Goal: Find specific page/section: Find specific page/section

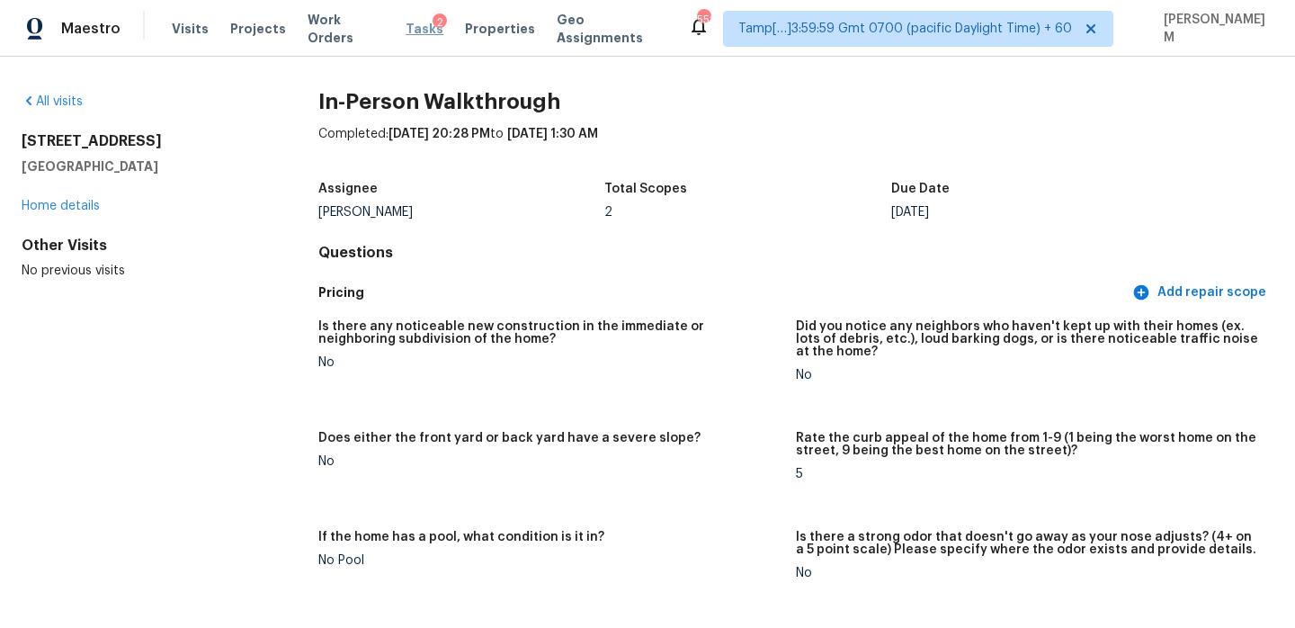
scroll to position [3178, 0]
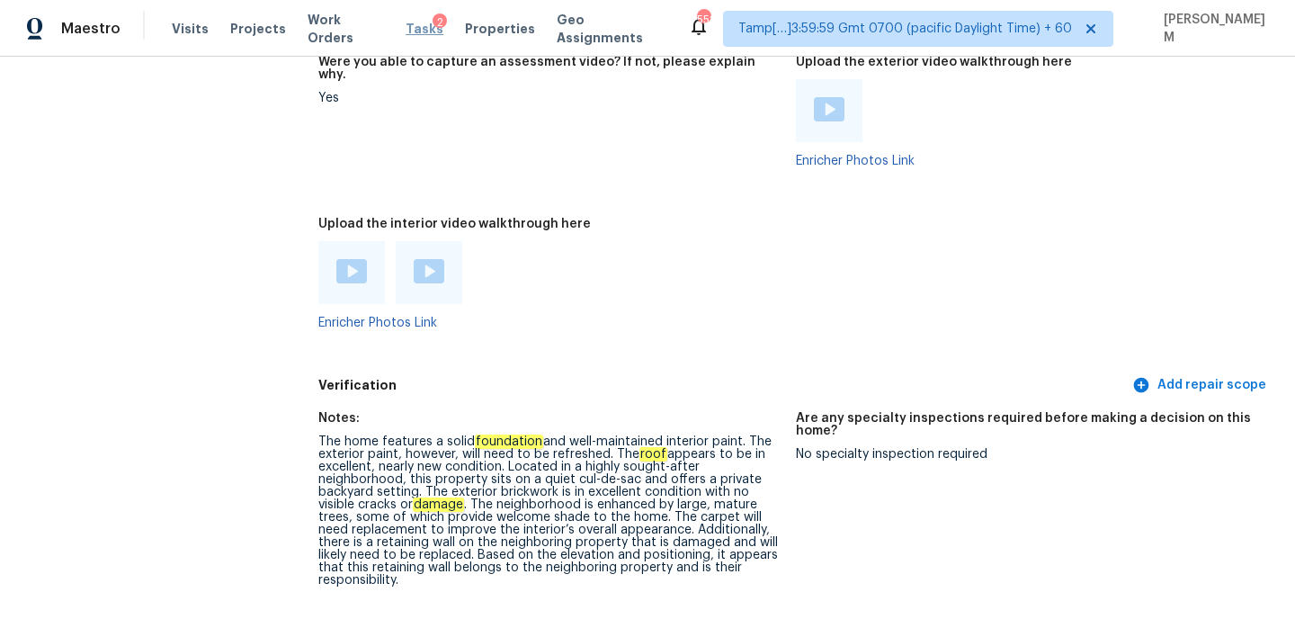
click at [406, 29] on span "Tasks" at bounding box center [425, 28] width 38 height 13
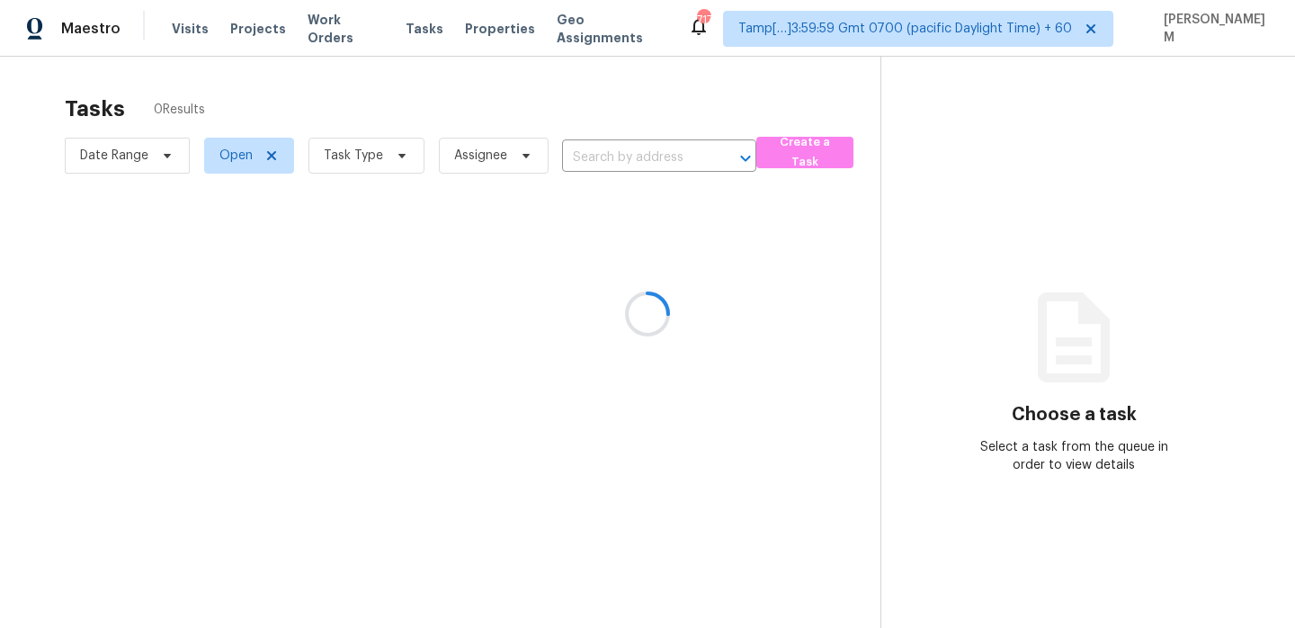
click at [371, 163] on div at bounding box center [647, 314] width 1295 height 628
click at [372, 161] on div at bounding box center [647, 314] width 1295 height 628
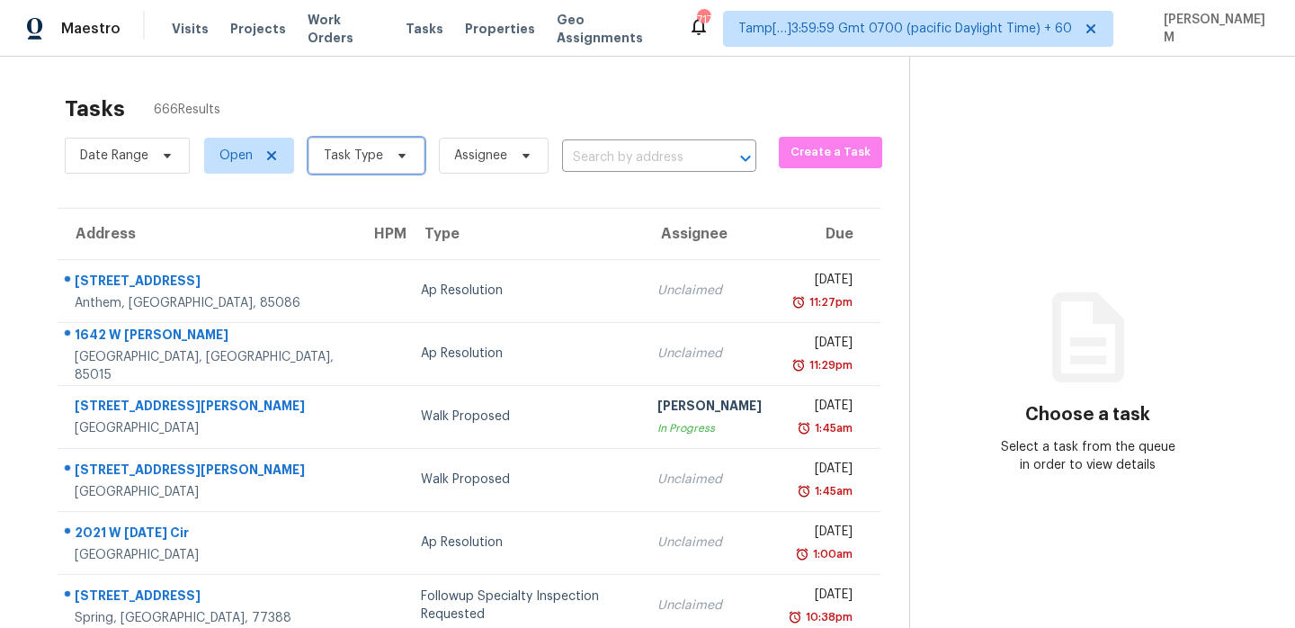
click at [398, 156] on icon at bounding box center [401, 156] width 7 height 4
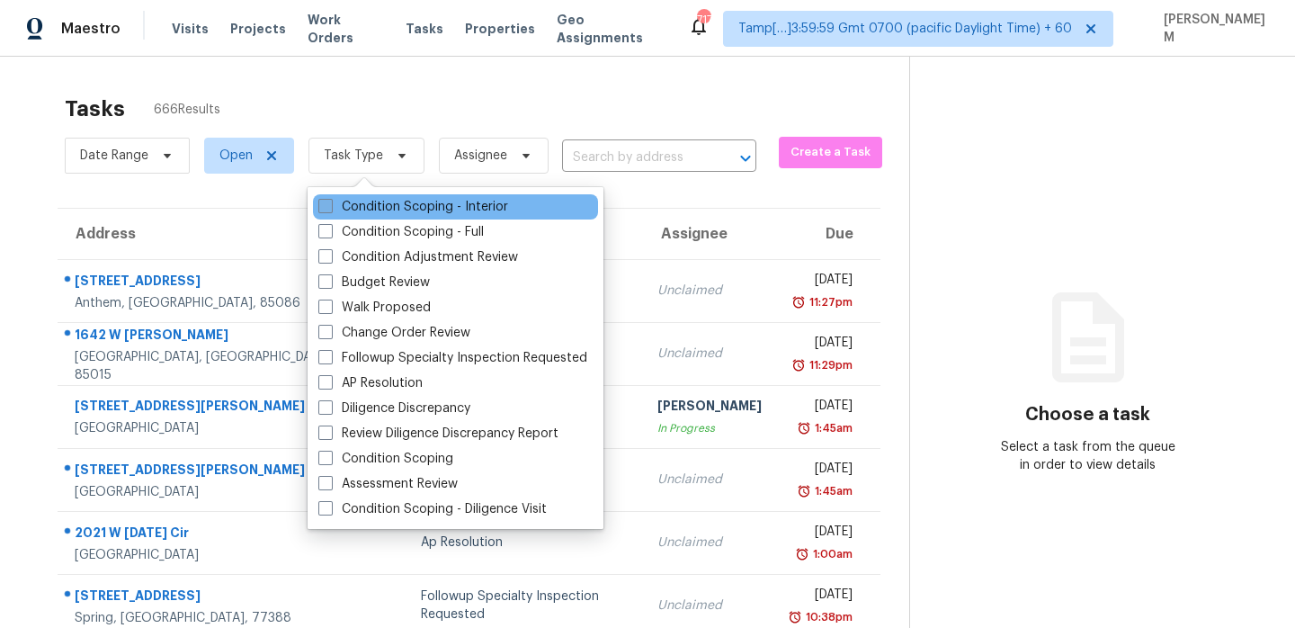
click at [392, 201] on label "Condition Scoping - Interior" at bounding box center [413, 207] width 190 height 18
click at [330, 201] on input "Condition Scoping - Interior" at bounding box center [324, 204] width 12 height 12
checkbox input "true"
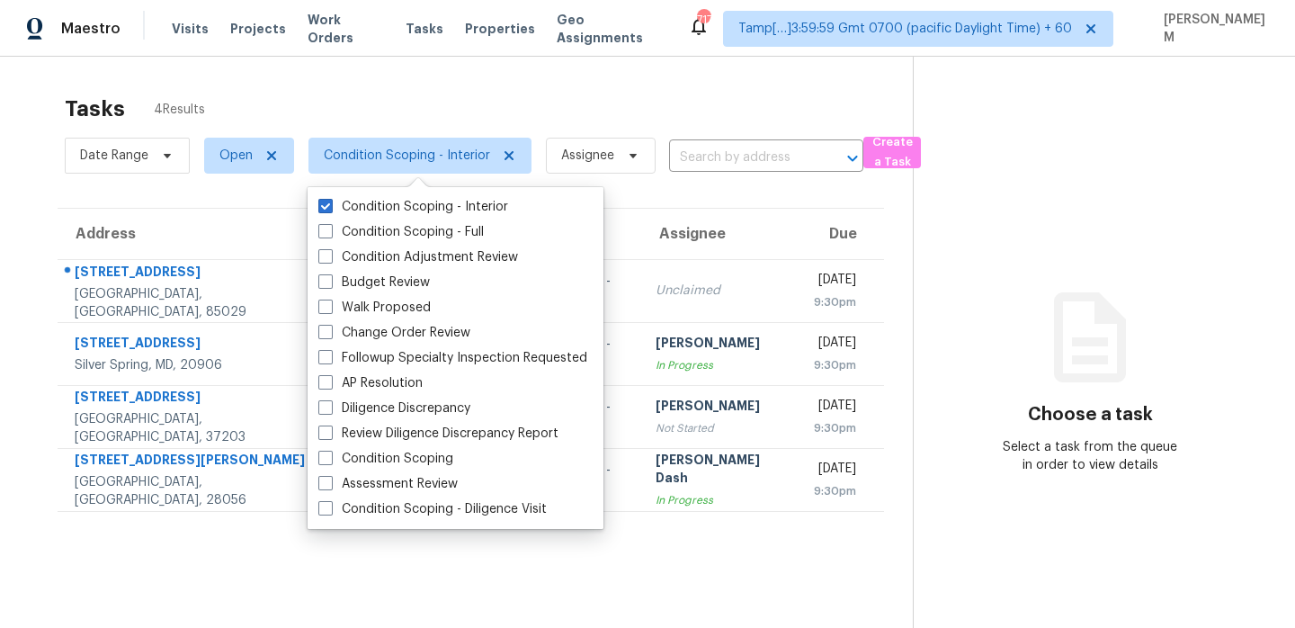
click at [418, 79] on div "Tasks 4 Results Date Range Open Condition Scoping - Interior Assignee ​ Create …" at bounding box center [647, 371] width 1295 height 628
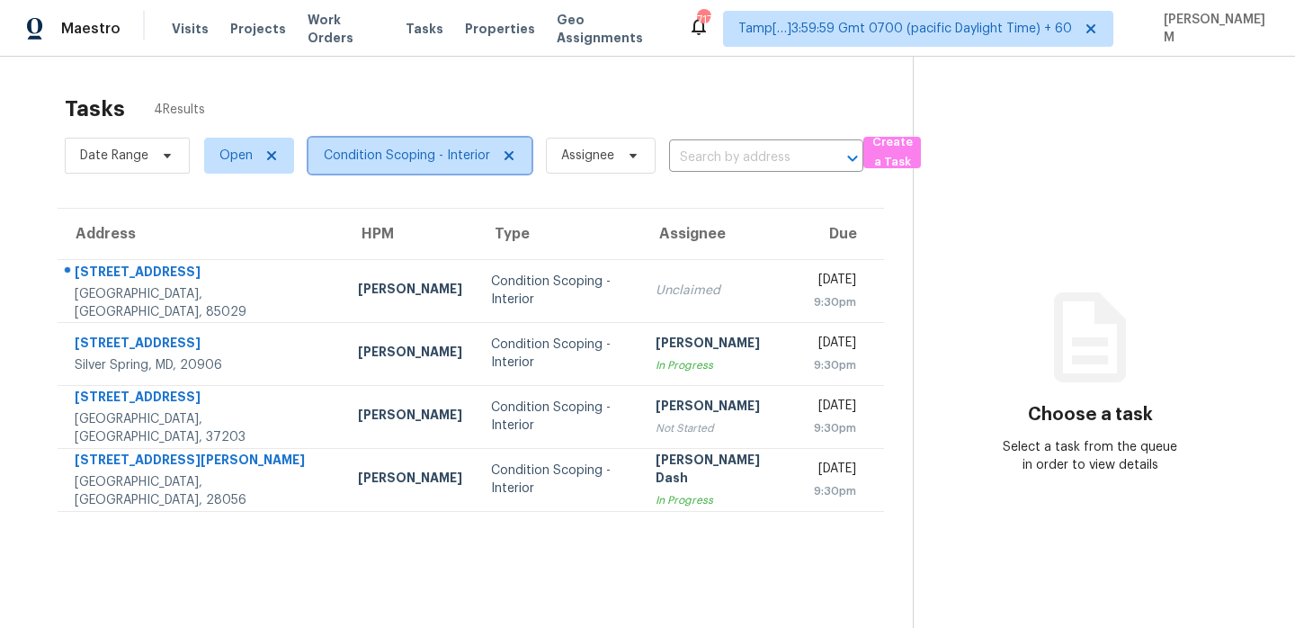
click at [466, 169] on span "Condition Scoping - Interior" at bounding box center [419, 156] width 223 height 36
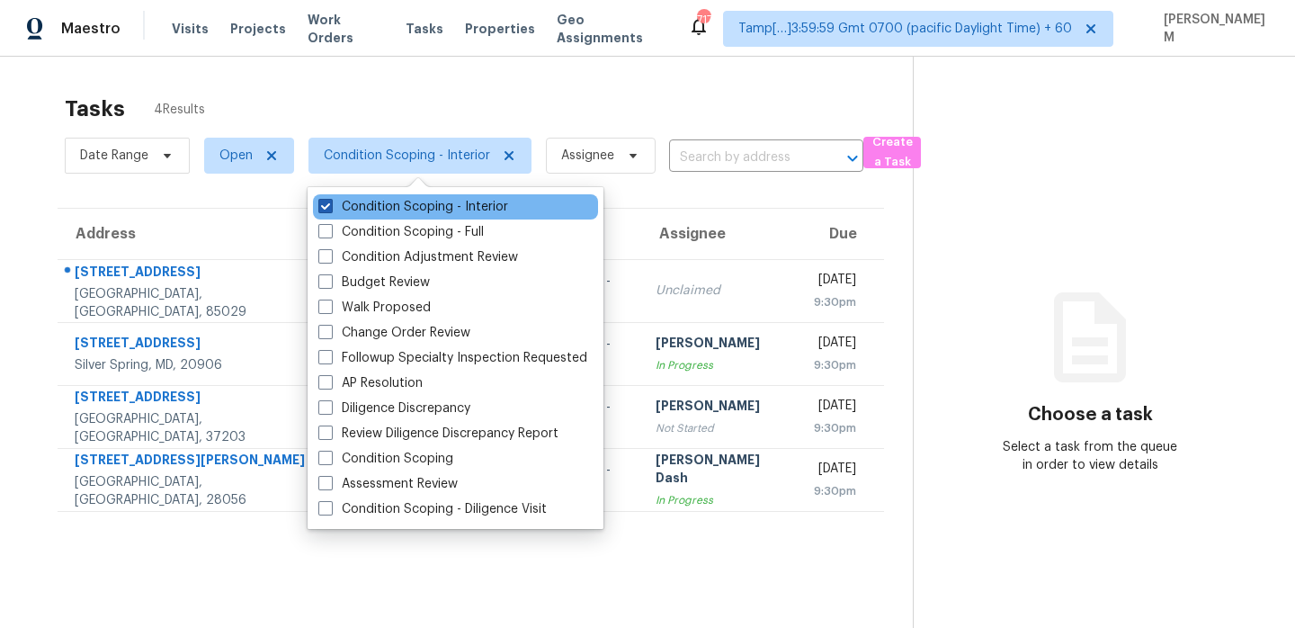
click at [481, 212] on label "Condition Scoping - Interior" at bounding box center [413, 207] width 190 height 18
click at [330, 210] on input "Condition Scoping - Interior" at bounding box center [324, 204] width 12 height 12
checkbox input "false"
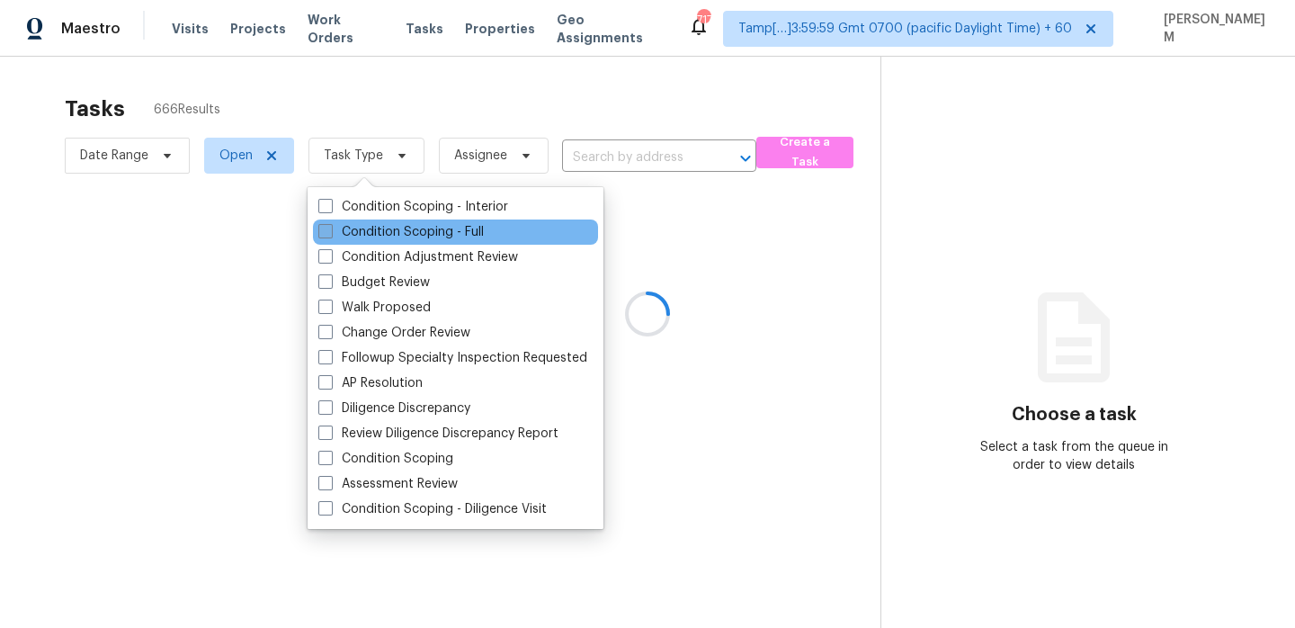
click at [480, 232] on label "Condition Scoping - Full" at bounding box center [400, 232] width 165 height 18
click at [330, 232] on input "Condition Scoping - Full" at bounding box center [324, 229] width 12 height 12
checkbox input "true"
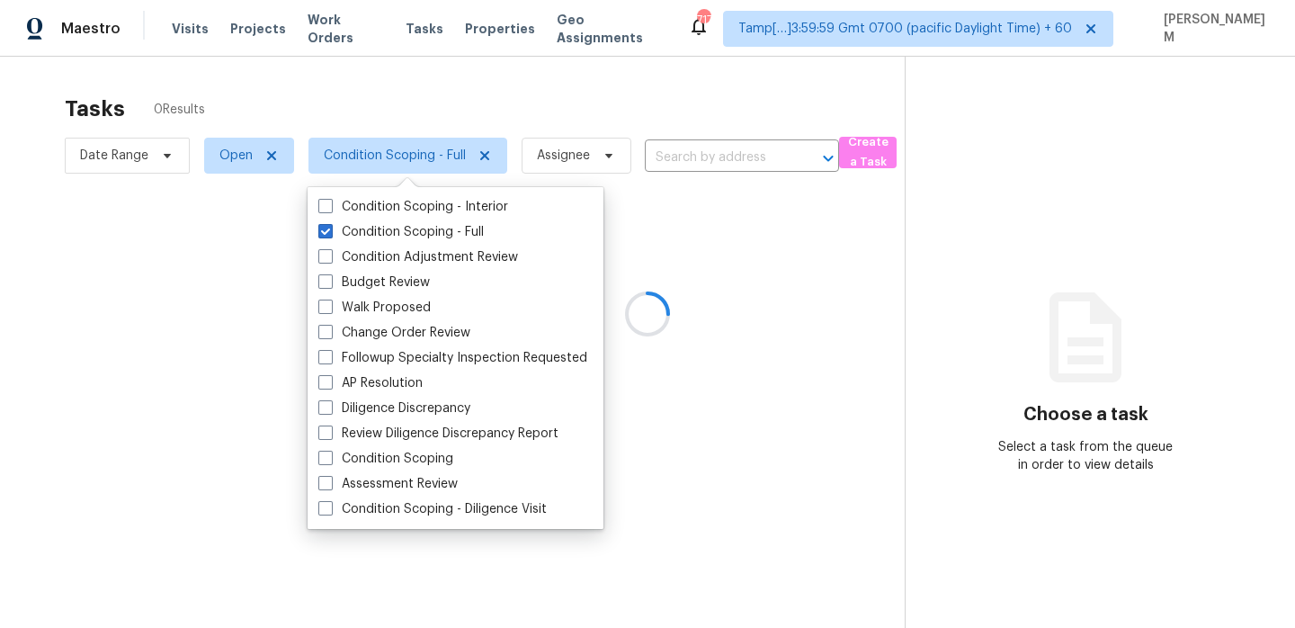
click at [401, 103] on div at bounding box center [647, 314] width 1295 height 628
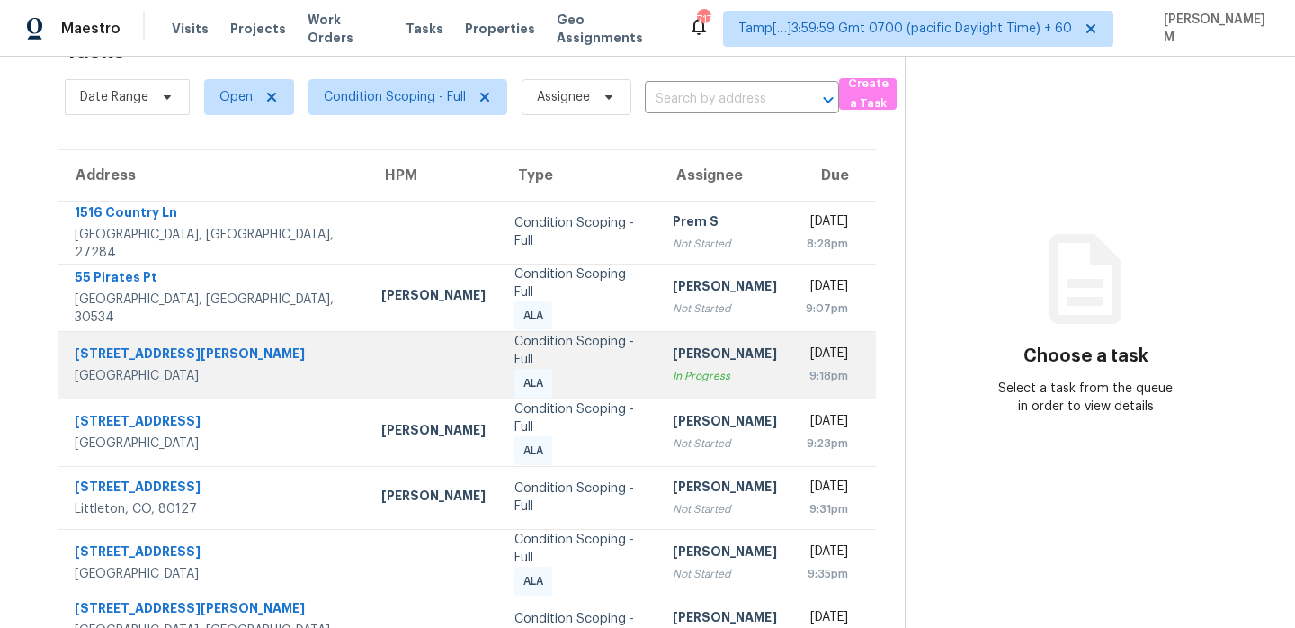
scroll to position [48, 0]
